Goal: Task Accomplishment & Management: Manage account settings

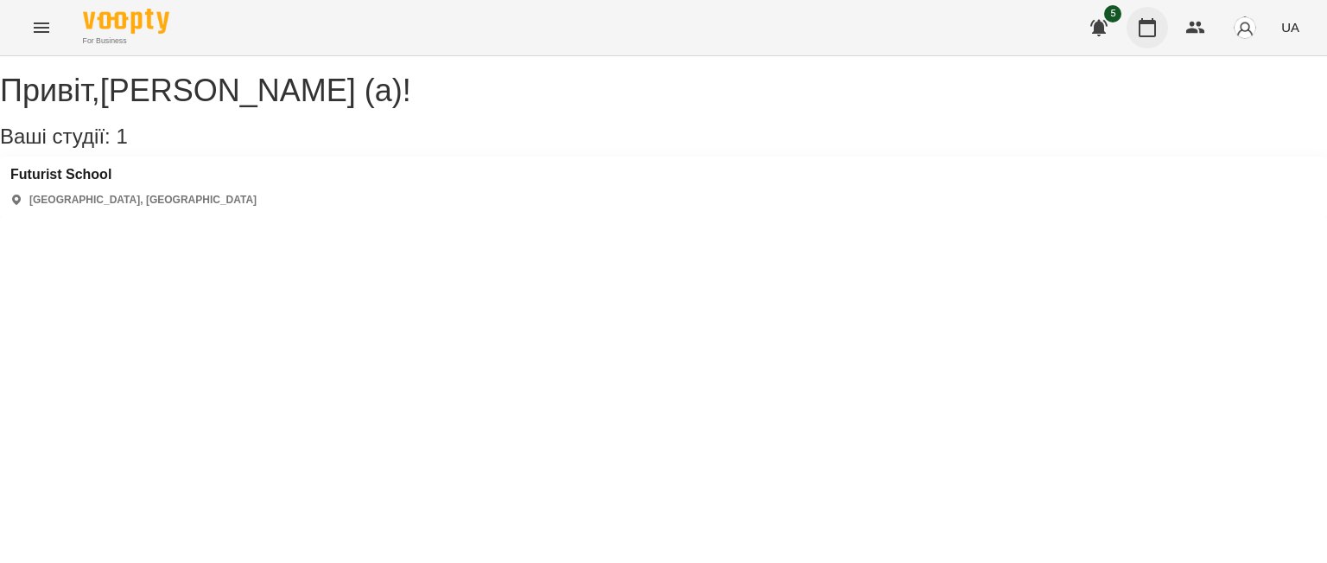
click at [1139, 23] on icon "button" at bounding box center [1147, 27] width 21 height 21
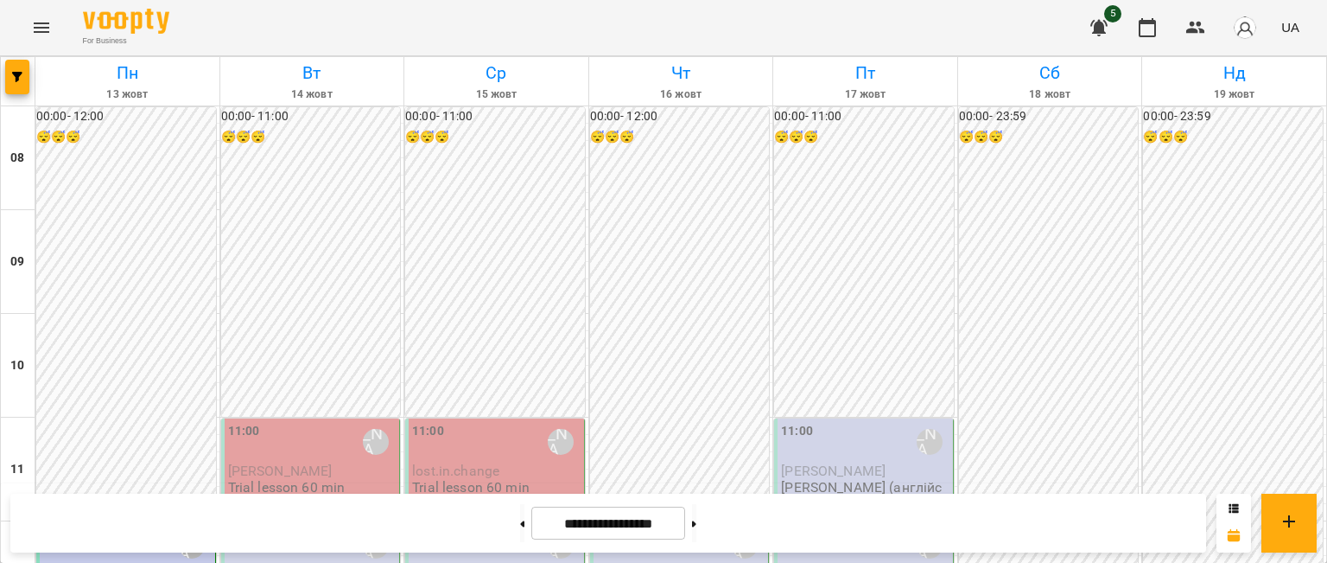
scroll to position [173, 0]
click at [496, 463] on p "lost.in.change" at bounding box center [496, 470] width 169 height 15
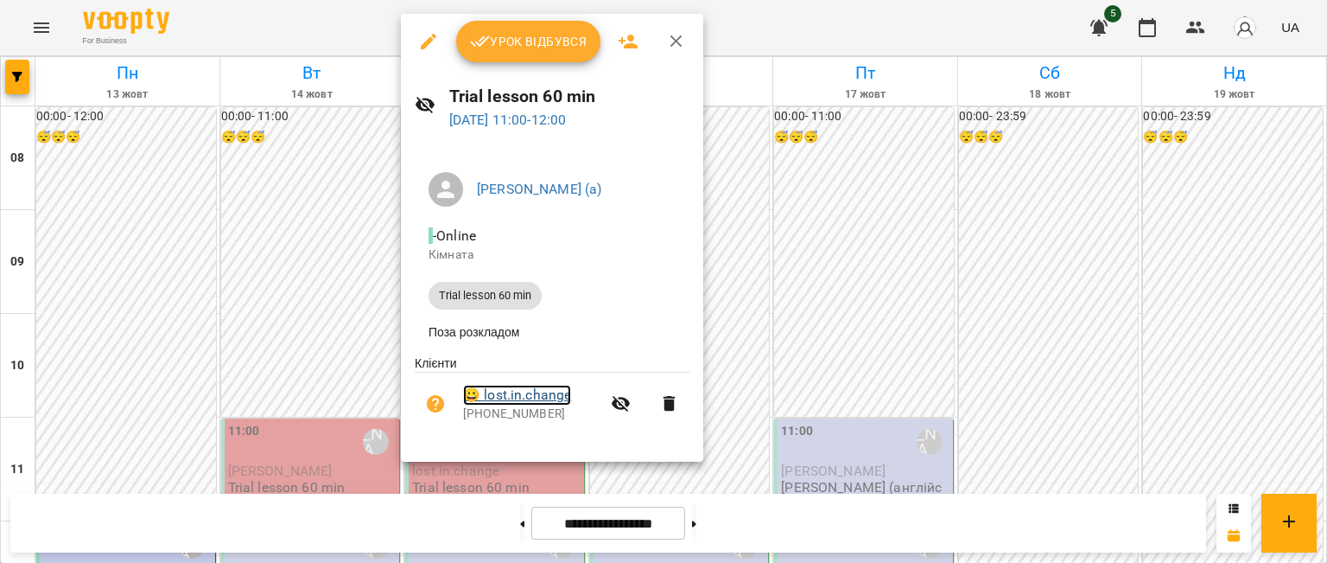
click at [501, 398] on link "😀 lost.in.change" at bounding box center [517, 395] width 108 height 21
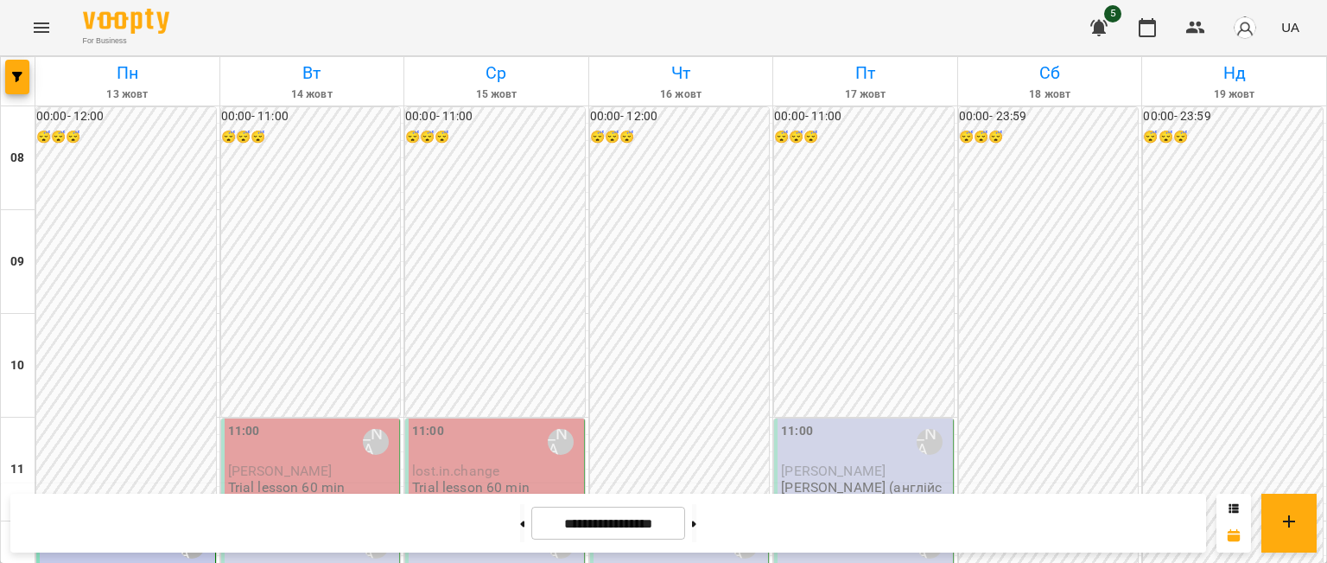
scroll to position [691, 0]
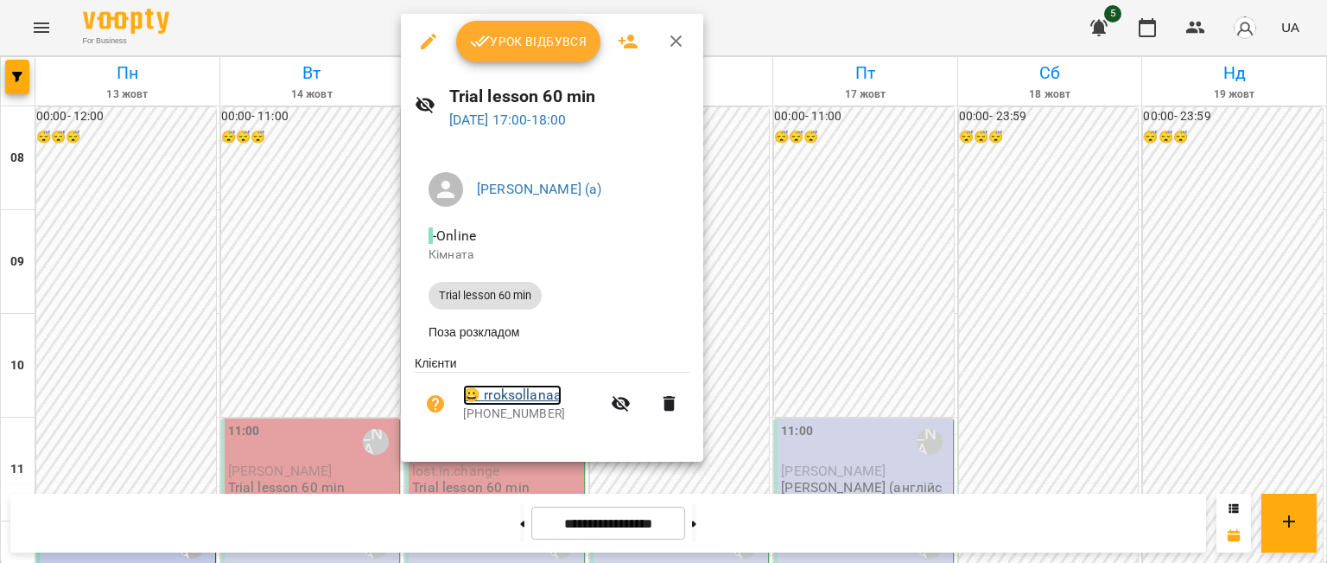
click at [519, 395] on link "😀 rroksollanaa" at bounding box center [512, 395] width 99 height 21
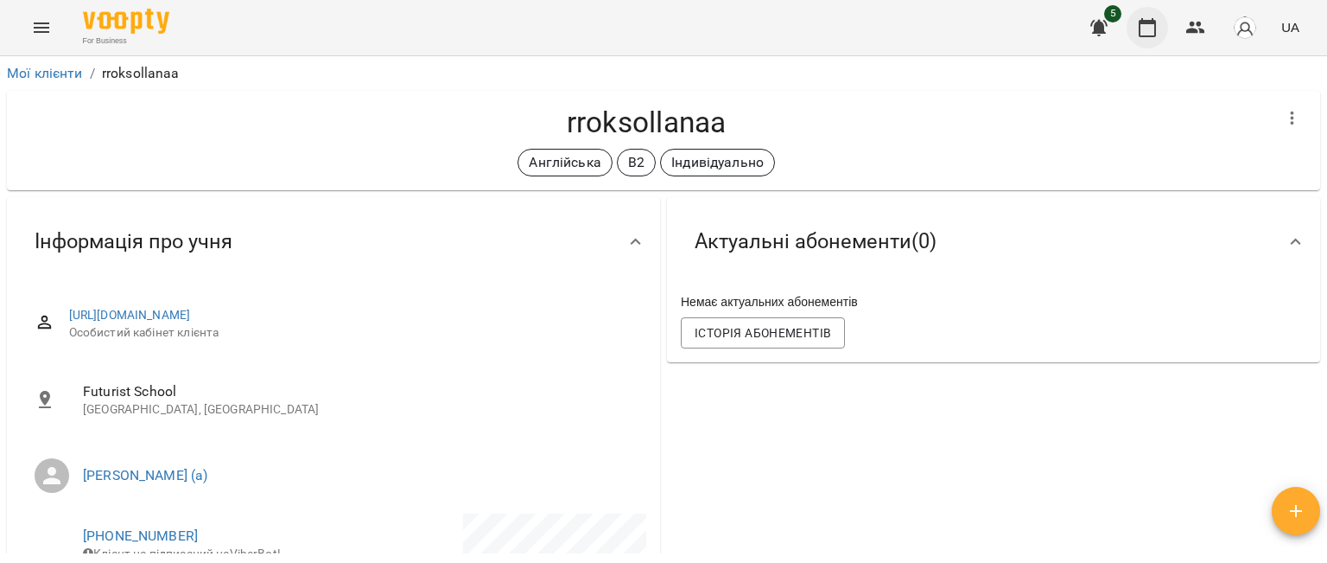
click at [1159, 27] on button "button" at bounding box center [1147, 27] width 41 height 41
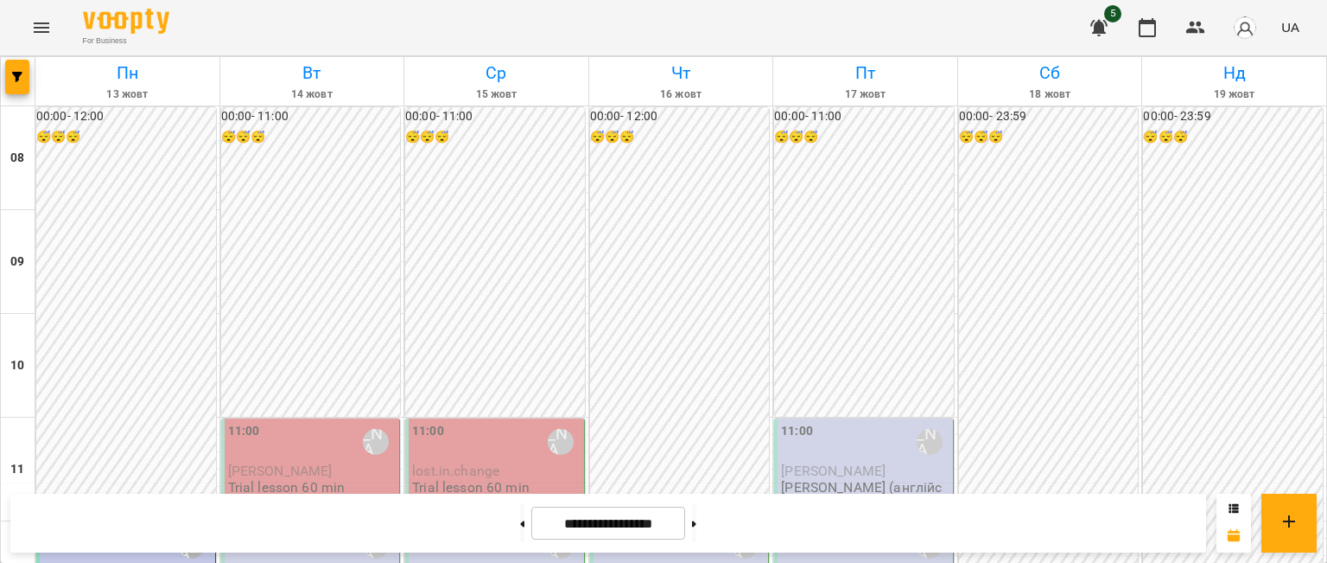
scroll to position [173, 0]
click at [309, 480] on p "Trial lesson 60 min" at bounding box center [287, 487] width 118 height 15
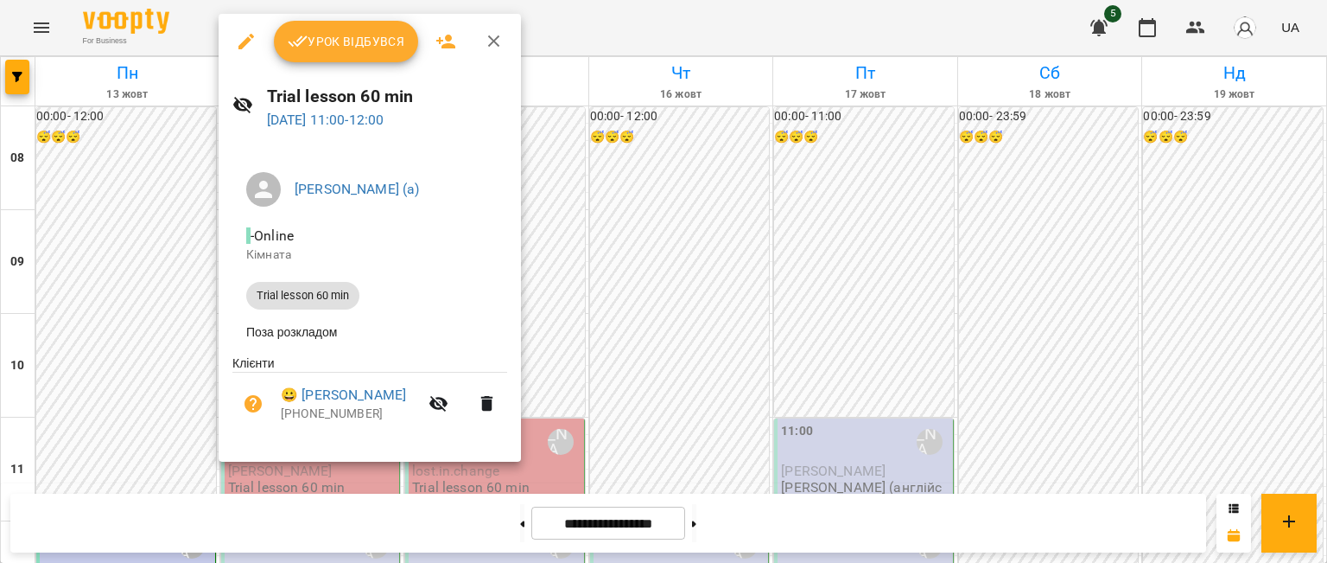
click at [355, 51] on span "Урок відбувся" at bounding box center [347, 41] width 118 height 21
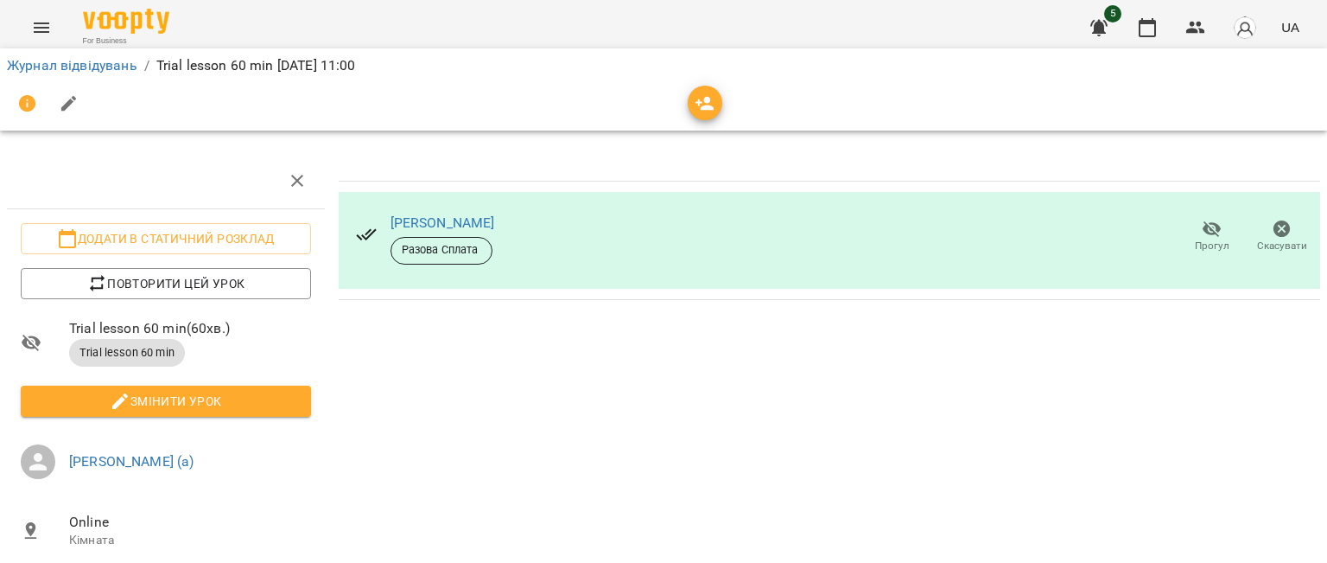
click at [1113, 31] on button "button" at bounding box center [1098, 27] width 41 height 41
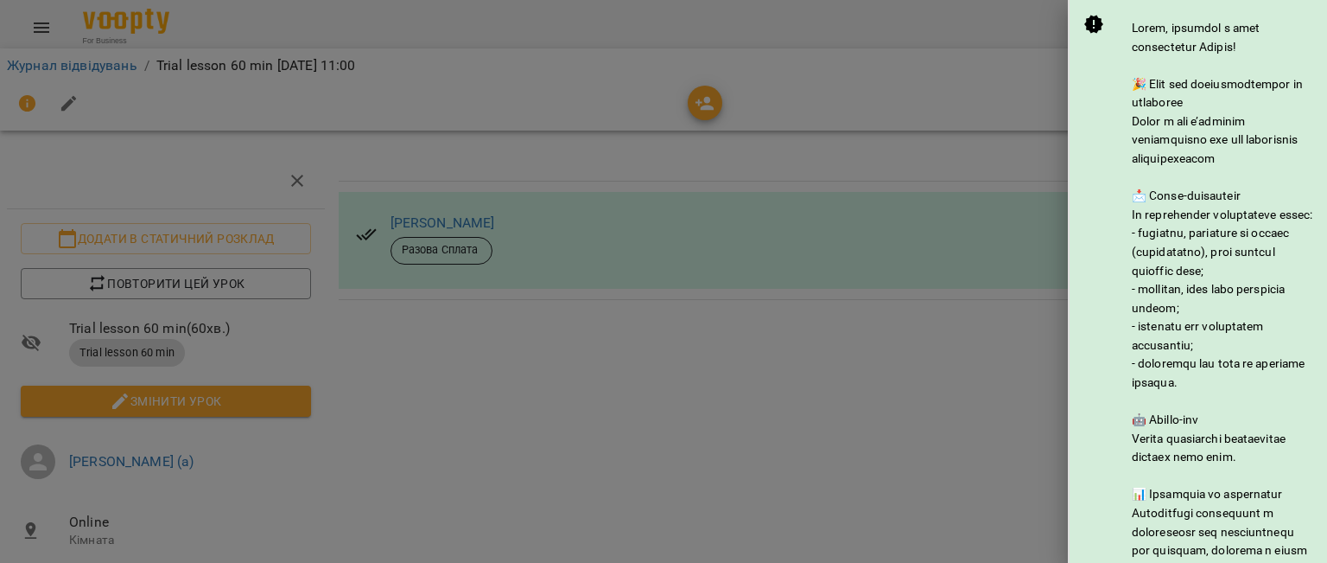
click at [983, 141] on div at bounding box center [663, 281] width 1327 height 563
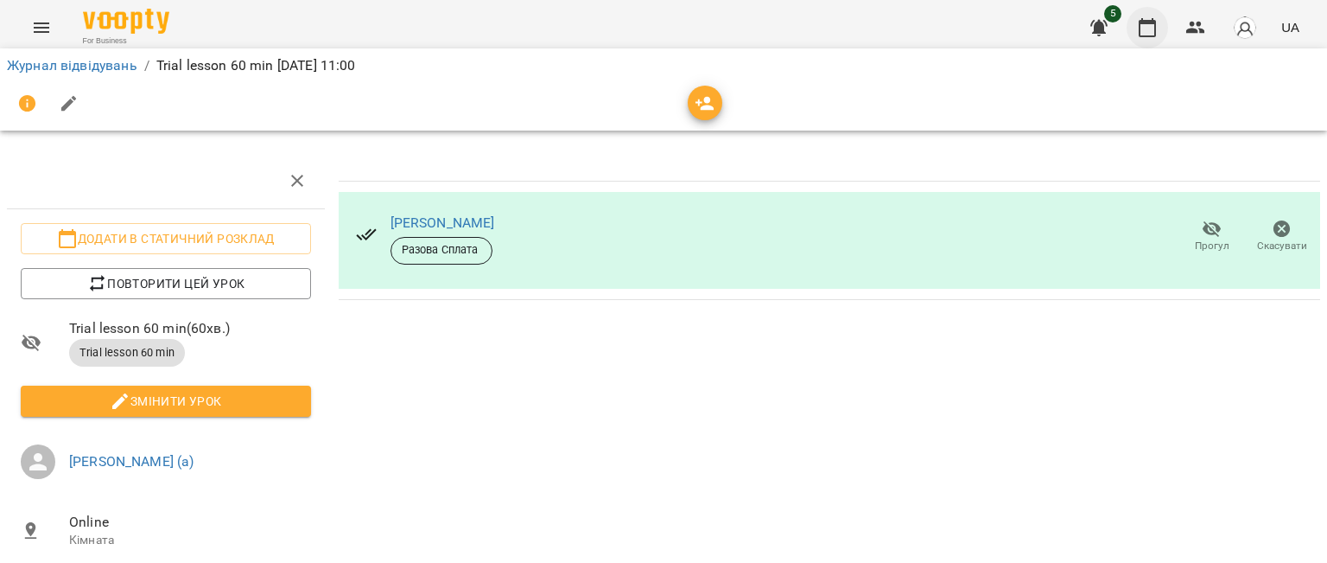
click at [1162, 40] on button "button" at bounding box center [1147, 27] width 41 height 41
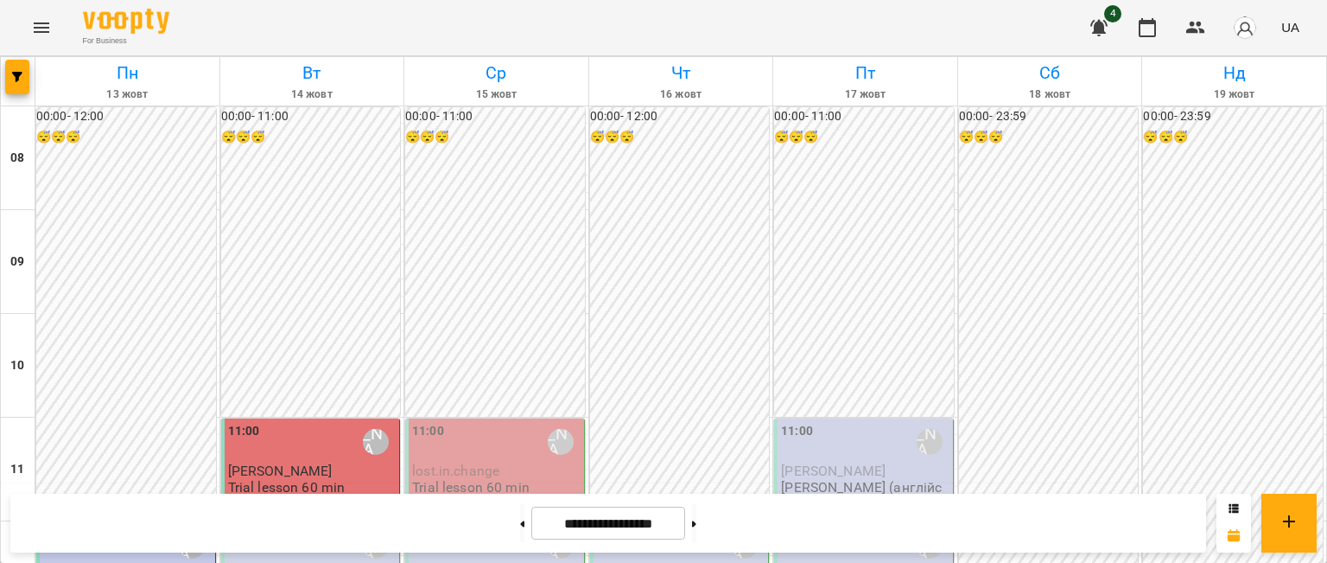
scroll to position [605, 0]
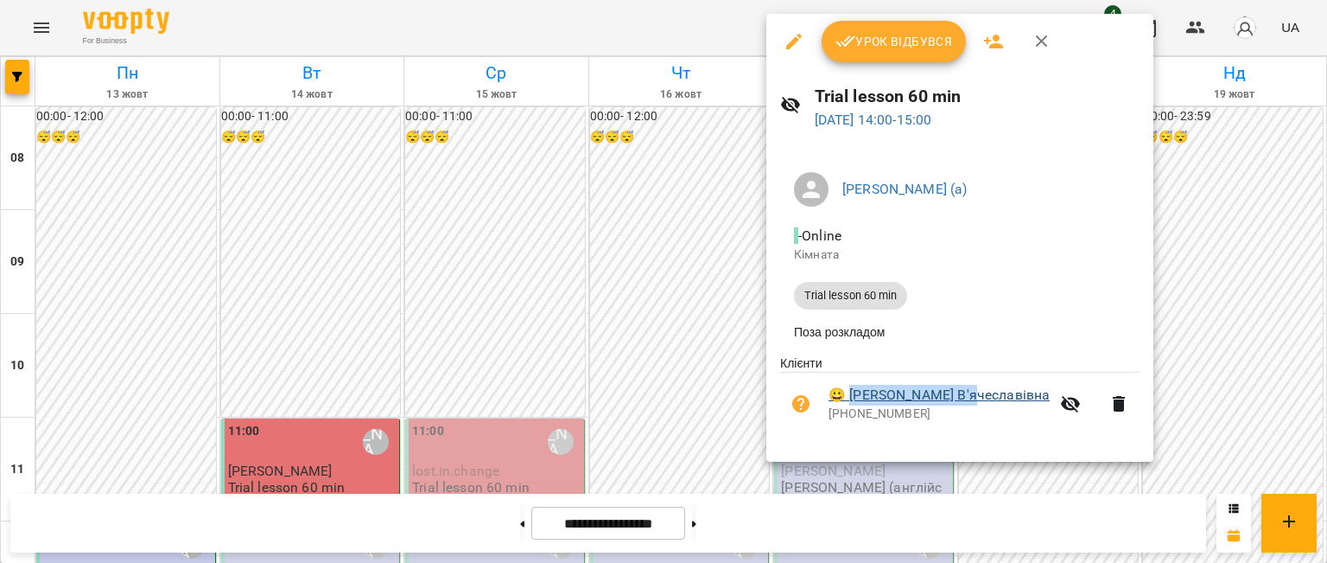
drag, startPoint x: 854, startPoint y: 383, endPoint x: 984, endPoint y: 390, distance: 130.7
click at [984, 390] on li "😀 Морозова Ярослава В'ячеславівна +380967377488" at bounding box center [959, 402] width 359 height 61
copy link "Морозова Ярослава"
click at [955, 398] on link "😀 Морозова Ярослава В'ячеславівна" at bounding box center [939, 395] width 221 height 21
